Goal: Task Accomplishment & Management: Complete application form

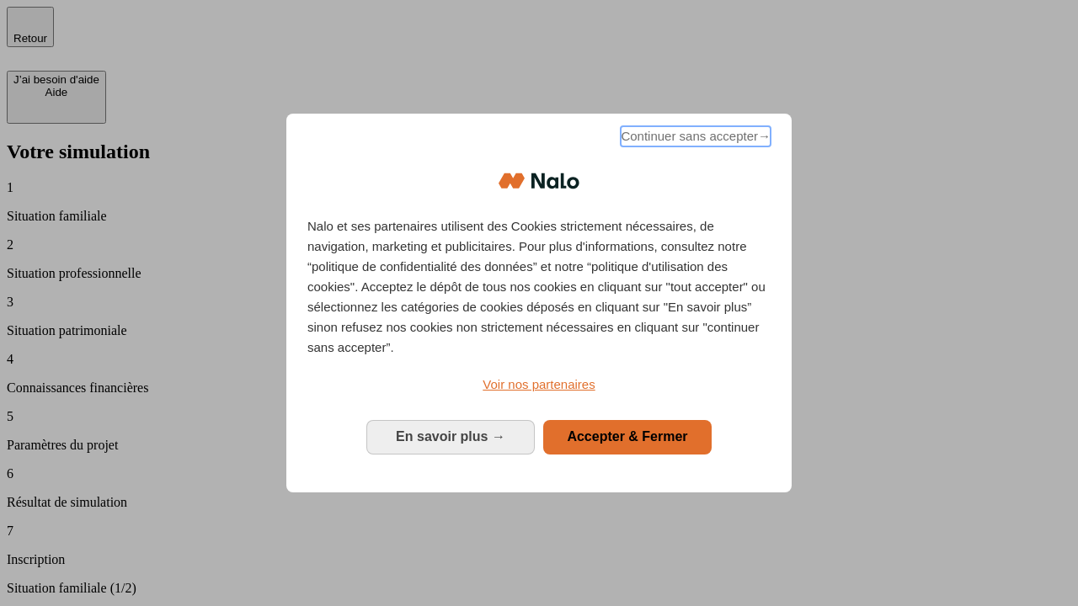
click at [694, 139] on span "Continuer sans accepter →" at bounding box center [696, 136] width 150 height 20
